Goal: Information Seeking & Learning: Learn about a topic

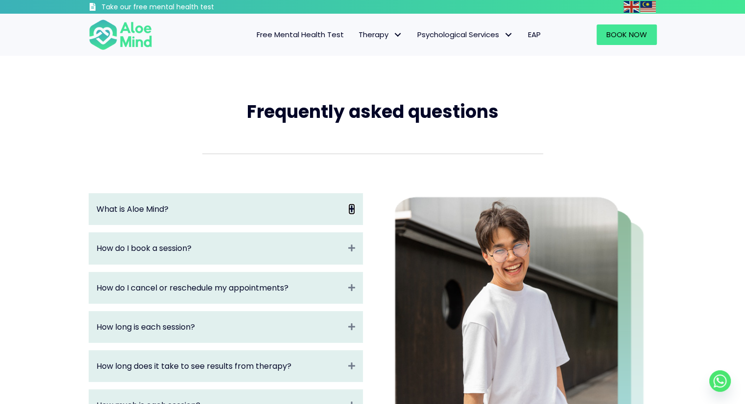
click at [352, 208] on icon "Expand" at bounding box center [351, 209] width 7 height 11
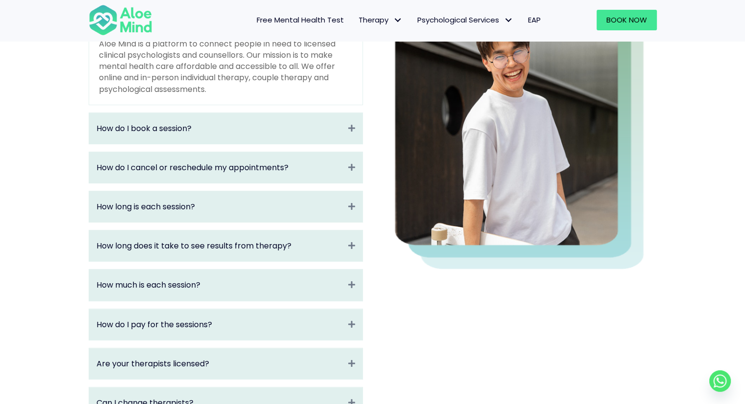
scroll to position [196, 0]
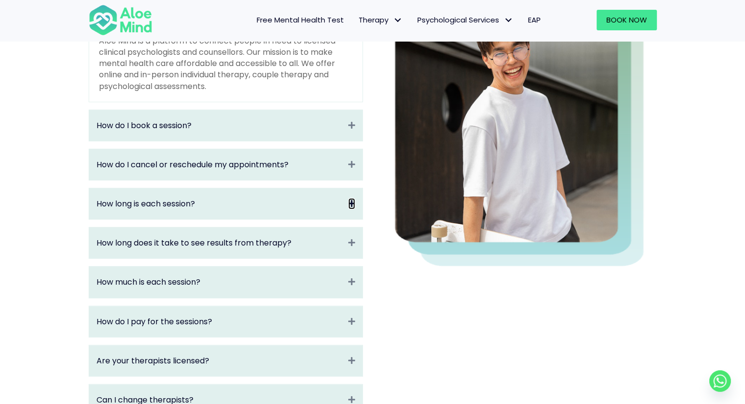
click at [351, 206] on icon "Expand" at bounding box center [351, 203] width 7 height 11
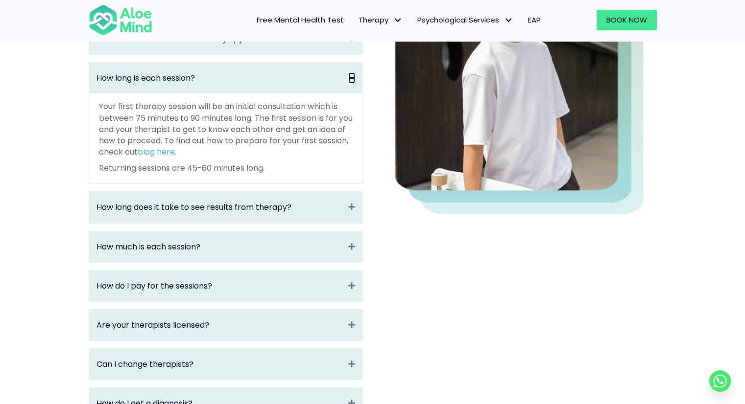
scroll to position [294, 0]
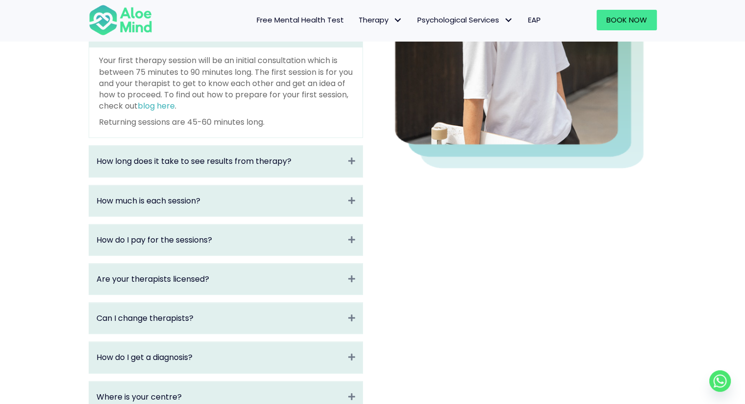
click at [345, 201] on div "How much is each session? Expand" at bounding box center [225, 201] width 273 height 31
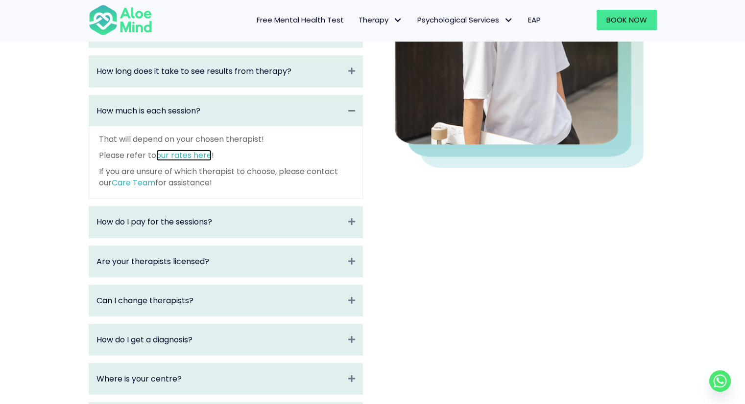
click at [200, 159] on link "our rates here" at bounding box center [183, 155] width 55 height 11
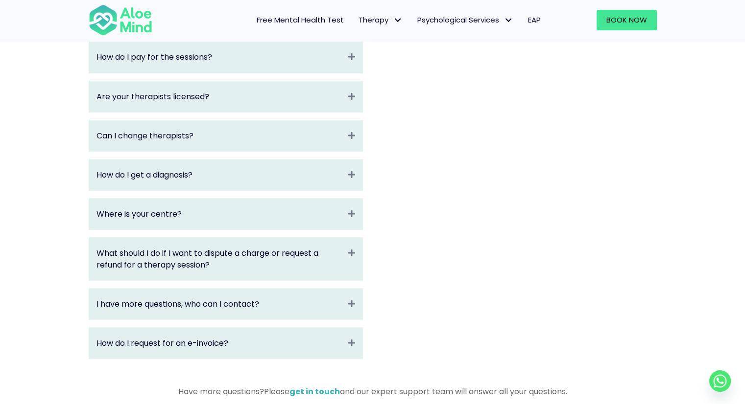
scroll to position [490, 0]
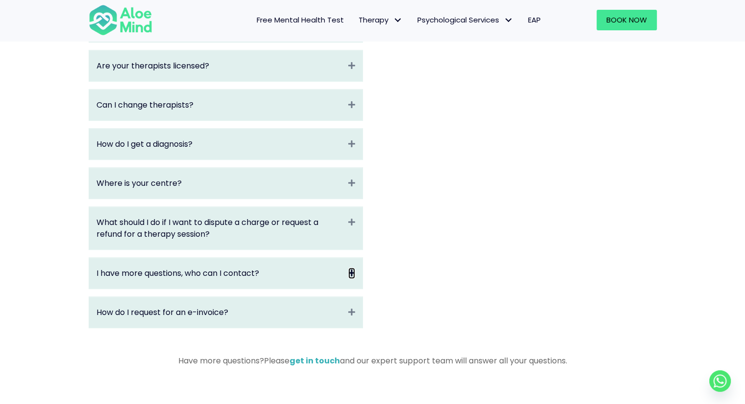
click at [350, 277] on icon "Expand" at bounding box center [351, 273] width 7 height 11
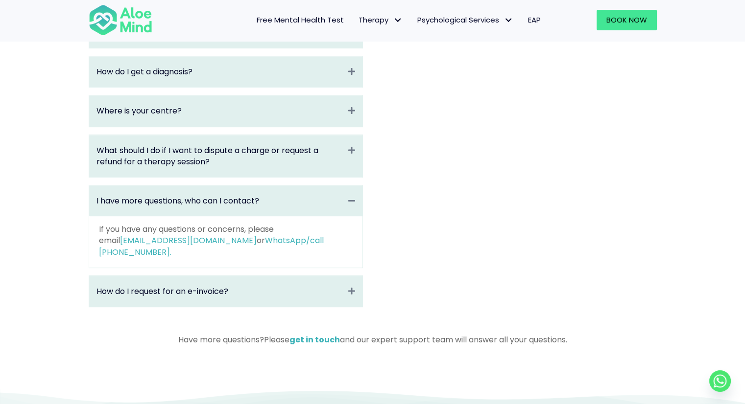
click at [347, 282] on div "How do I request for an e-invoice? Expand" at bounding box center [225, 291] width 273 height 31
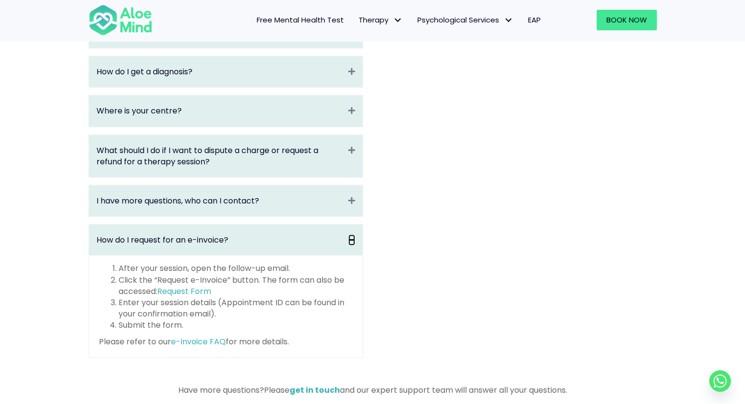
click at [352, 243] on icon "Collapse" at bounding box center [351, 240] width 7 height 11
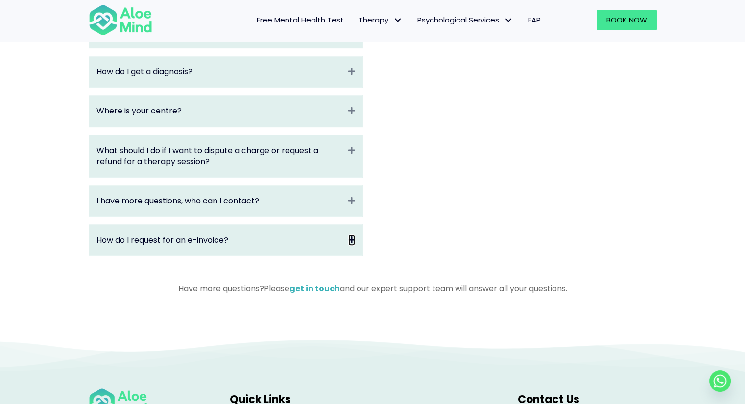
click at [350, 245] on icon "Expand" at bounding box center [351, 240] width 7 height 11
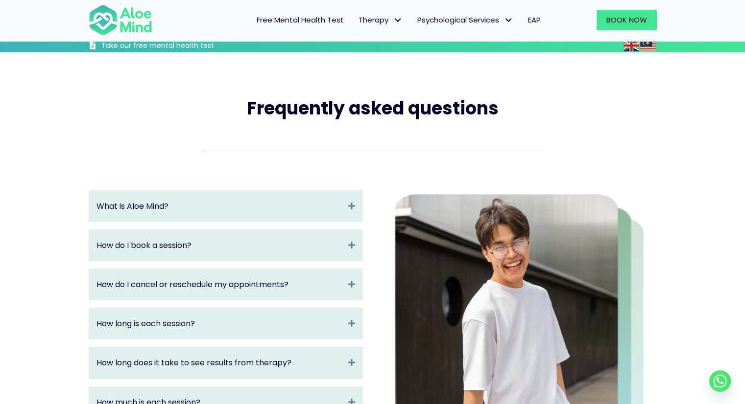
scroll to position [0, 0]
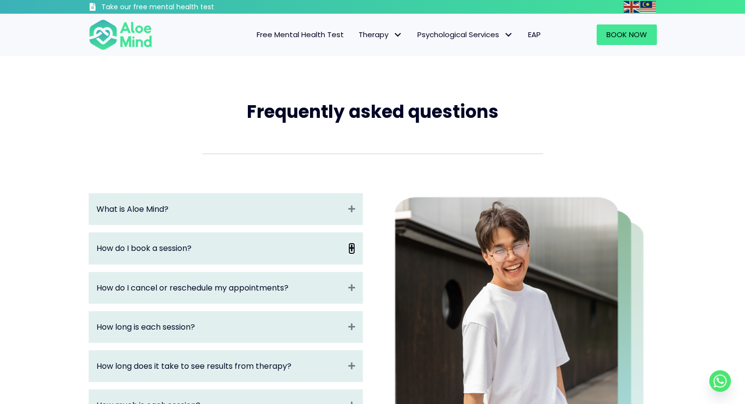
click at [352, 253] on icon "Expand" at bounding box center [351, 248] width 7 height 11
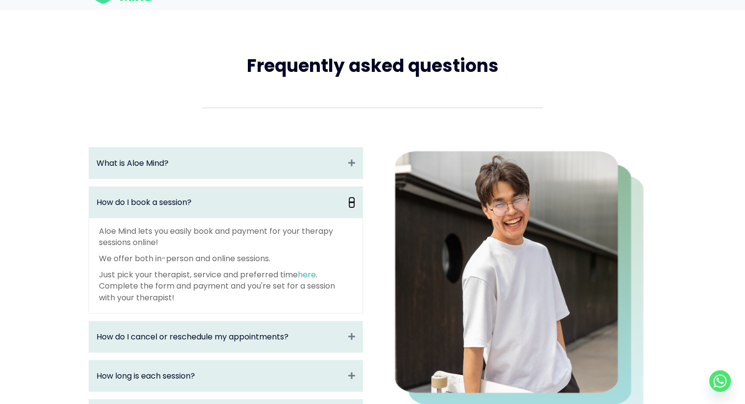
scroll to position [49, 0]
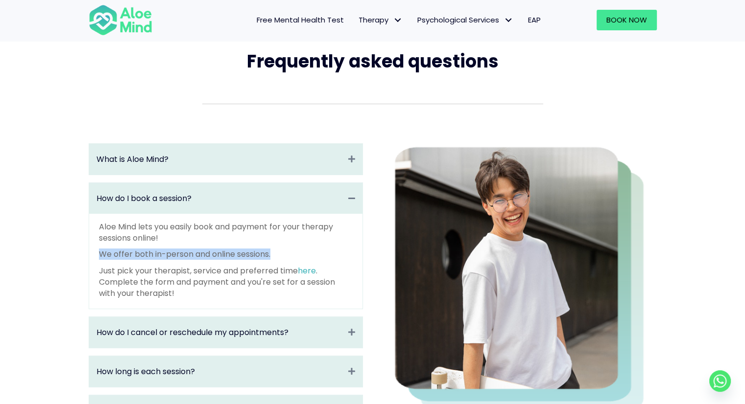
drag, startPoint x: 102, startPoint y: 254, endPoint x: 289, endPoint y: 255, distance: 187.0
click at [298, 258] on p "We offer both in-person and online sessions." at bounding box center [226, 254] width 254 height 11
copy p "We offer both in-person and online sessions."
